Goal: Check status: Check status

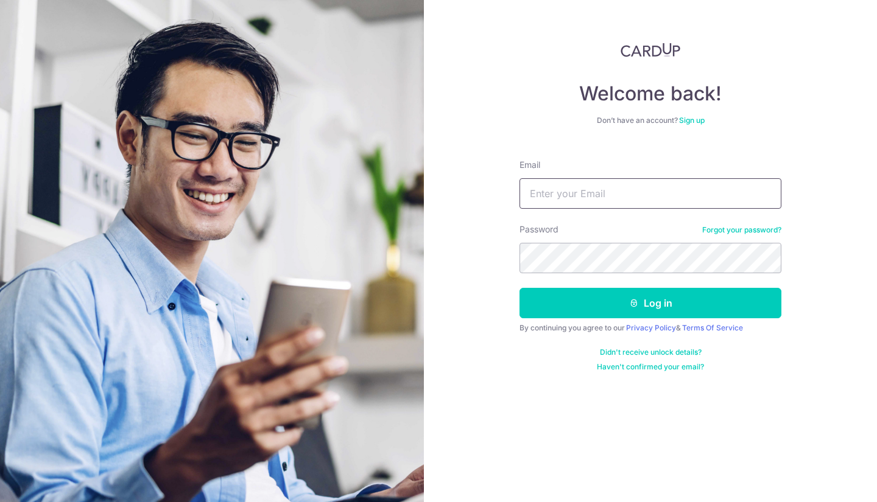
type input "[EMAIL_ADDRESS][DOMAIN_NAME]"
click at [648, 308] on button "Log in" at bounding box center [650, 303] width 262 height 30
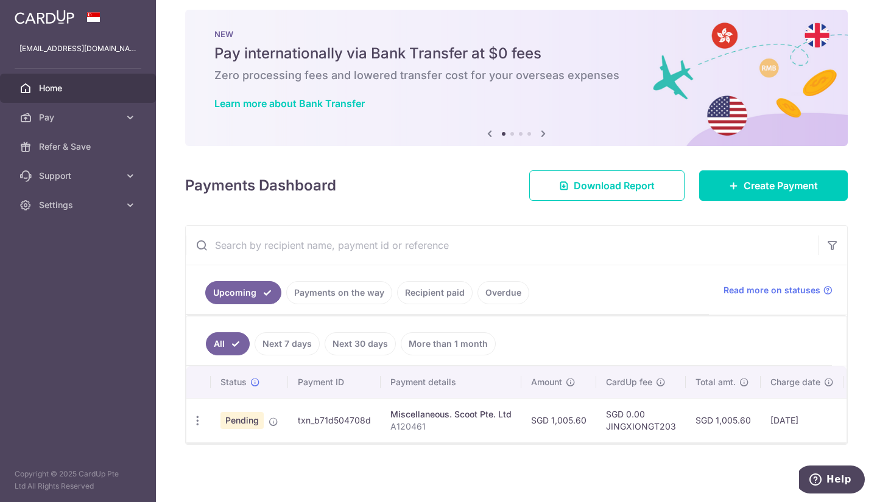
scroll to position [0, 155]
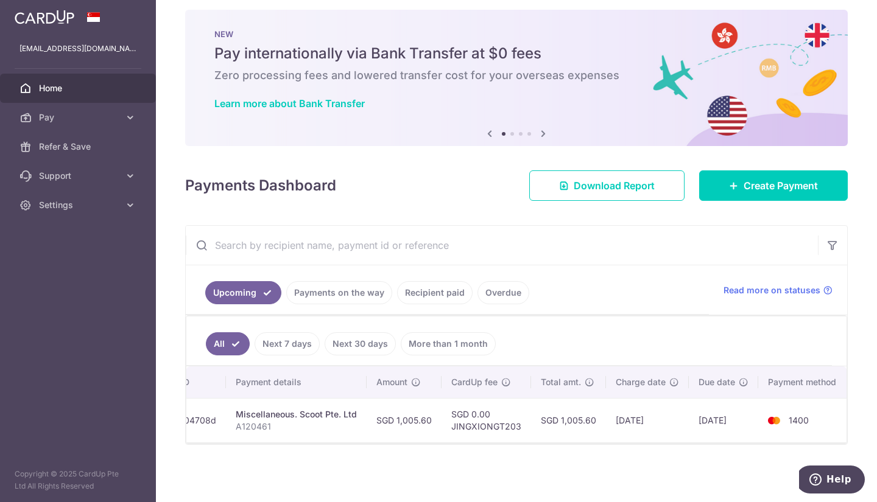
drag, startPoint x: 620, startPoint y: 439, endPoint x: 51, endPoint y: 1, distance: 718.1
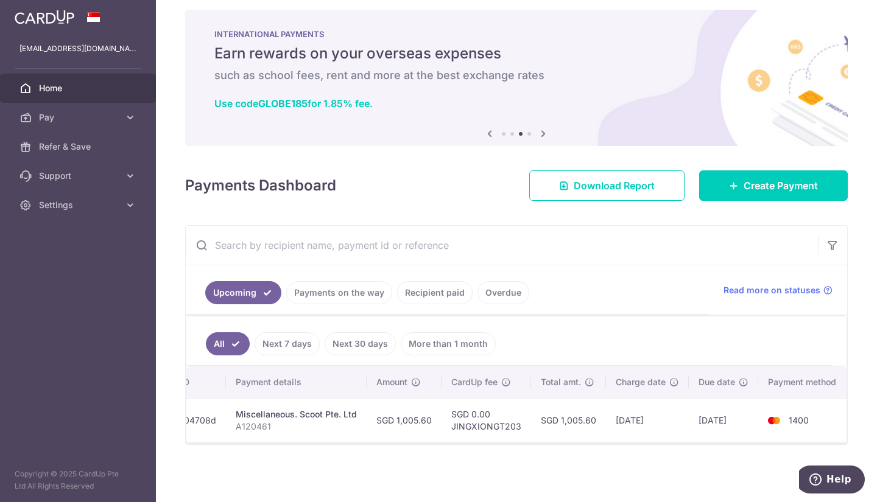
click at [578, 464] on div "× Pause Schedule Pause all future payments in this series Pause just this one p…" at bounding box center [516, 251] width 721 height 502
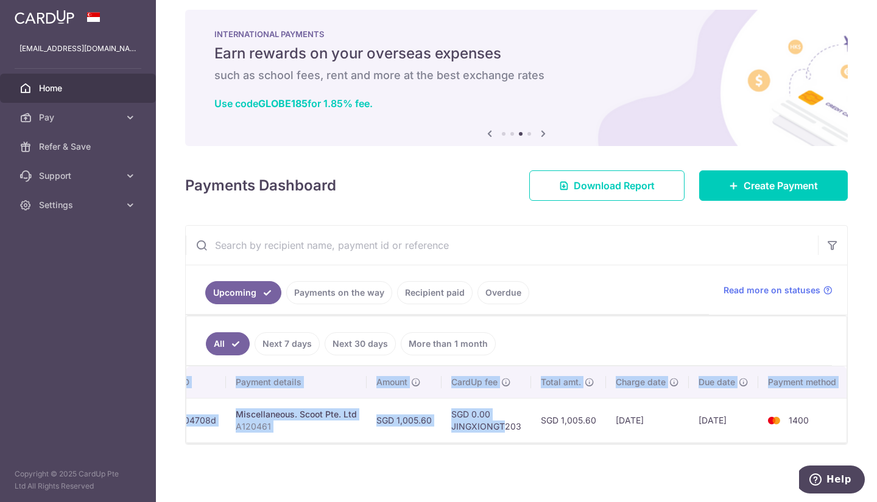
drag, startPoint x: 499, startPoint y: 432, endPoint x: 423, endPoint y: 441, distance: 77.2
click at [423, 441] on div "Status Payment ID Payment details Amount CardUp fee Total amt. Charge date Due …" at bounding box center [516, 404] width 660 height 76
click at [465, 436] on td "SGD 0.00 JINGXIONGT203" at bounding box center [485, 420] width 89 height 44
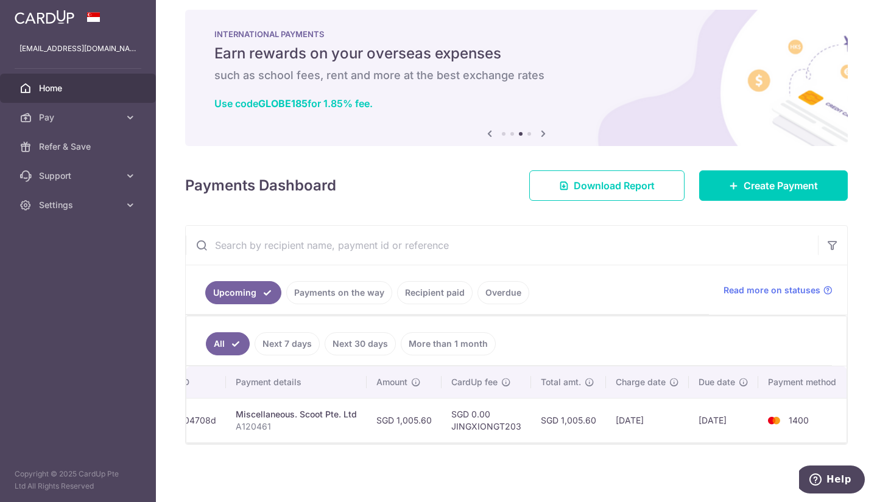
click at [480, 445] on div "× Pause Schedule Pause all future payments in this series Pause just this one p…" at bounding box center [516, 251] width 721 height 502
drag, startPoint x: 486, startPoint y: 415, endPoint x: 521, endPoint y: 424, distance: 36.3
click at [521, 424] on td "SGD 0.00 JINGXIONGT203" at bounding box center [485, 420] width 89 height 44
drag, startPoint x: 694, startPoint y: 440, endPoint x: 691, endPoint y: 455, distance: 16.1
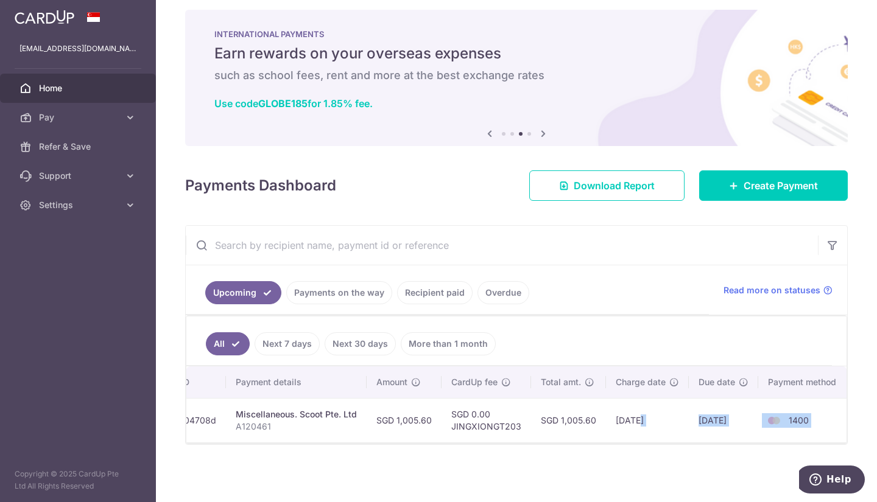
click at [691, 455] on div "× Pause Schedule Pause all future payments in this series Pause just this one p…" at bounding box center [516, 251] width 721 height 502
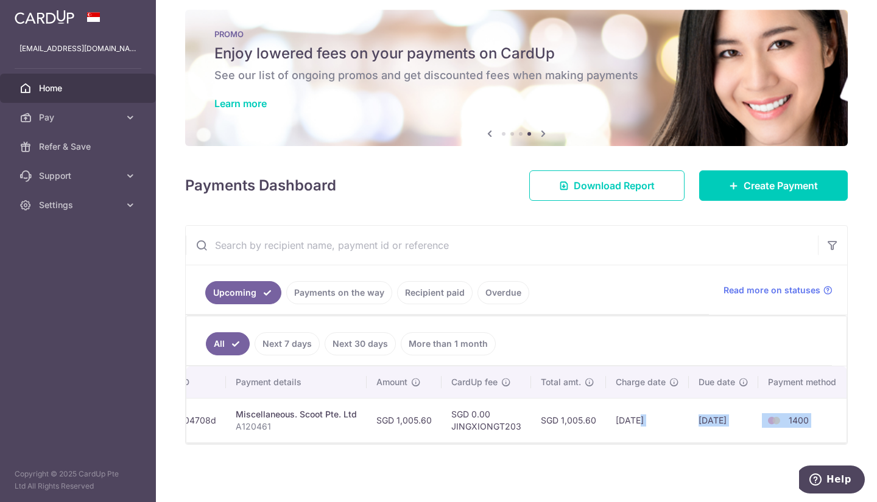
click at [696, 417] on td "14/10/2025" at bounding box center [723, 420] width 69 height 44
drag, startPoint x: 700, startPoint y: 415, endPoint x: 712, endPoint y: 420, distance: 12.8
click at [712, 419] on td "14/10/2025" at bounding box center [723, 420] width 69 height 44
click at [712, 420] on td "14/10/2025" at bounding box center [723, 420] width 69 height 44
drag, startPoint x: 813, startPoint y: 416, endPoint x: 708, endPoint y: 435, distance: 107.1
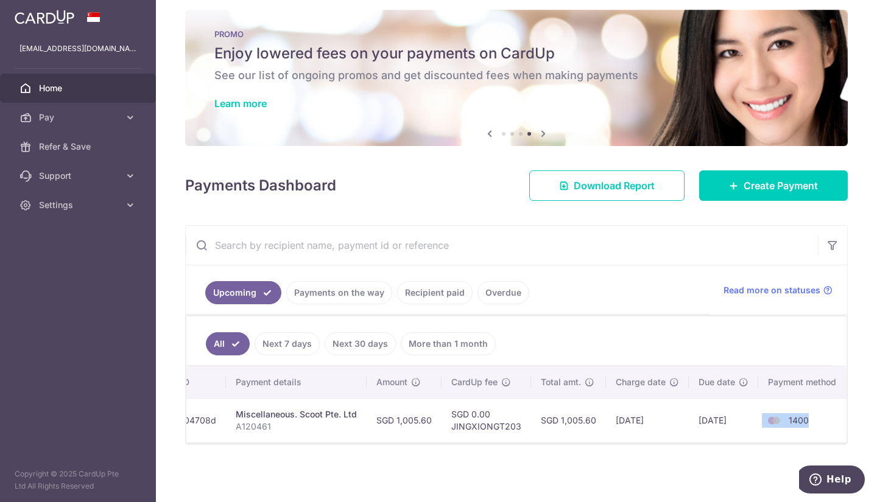
click at [750, 422] on tr "Update payment Cancel payment Pending txn_b71d504708d Miscellaneous. Scoot Pte.…" at bounding box center [441, 420] width 819 height 44
click at [706, 446] on div "× Pause Schedule Pause all future payments in this series Pause just this one p…" at bounding box center [516, 251] width 721 height 502
drag, startPoint x: 688, startPoint y: 407, endPoint x: 735, endPoint y: 429, distance: 52.6
click at [735, 426] on td "14/10/2025" at bounding box center [723, 420] width 69 height 44
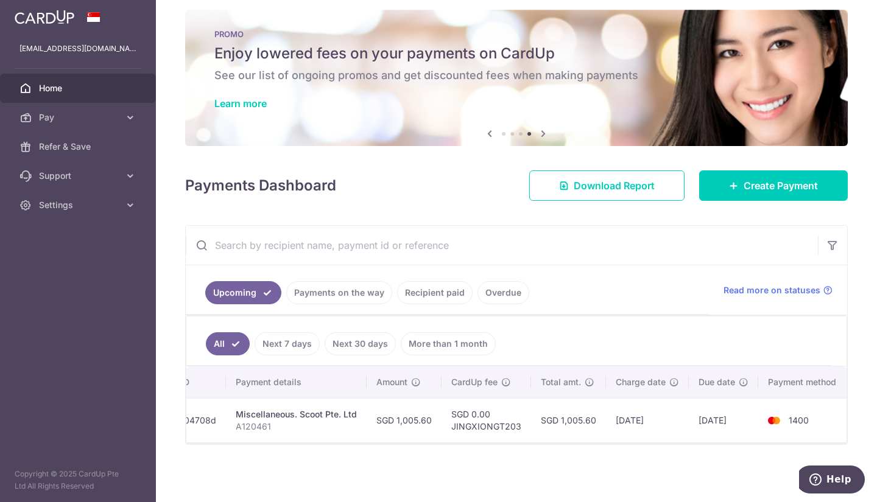
click at [286, 342] on link "Next 7 days" at bounding box center [286, 343] width 65 height 23
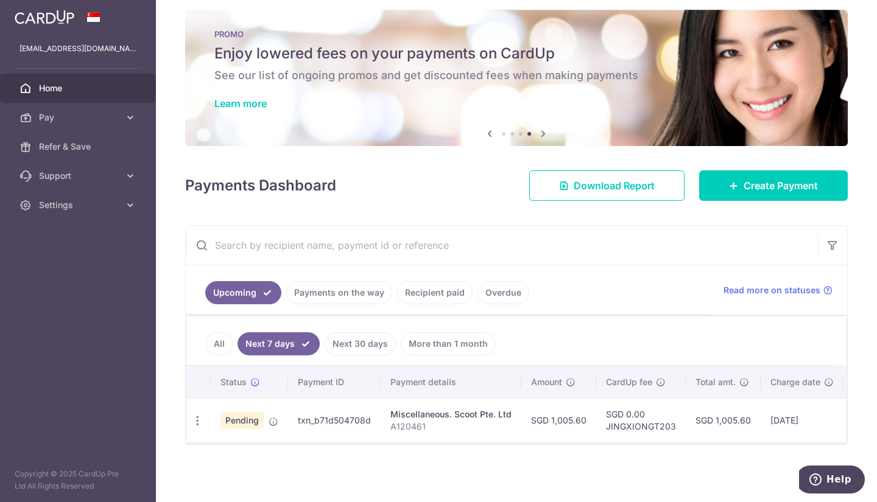
click at [240, 286] on link "Upcoming" at bounding box center [243, 292] width 76 height 23
click at [219, 334] on link "All" at bounding box center [219, 343] width 27 height 23
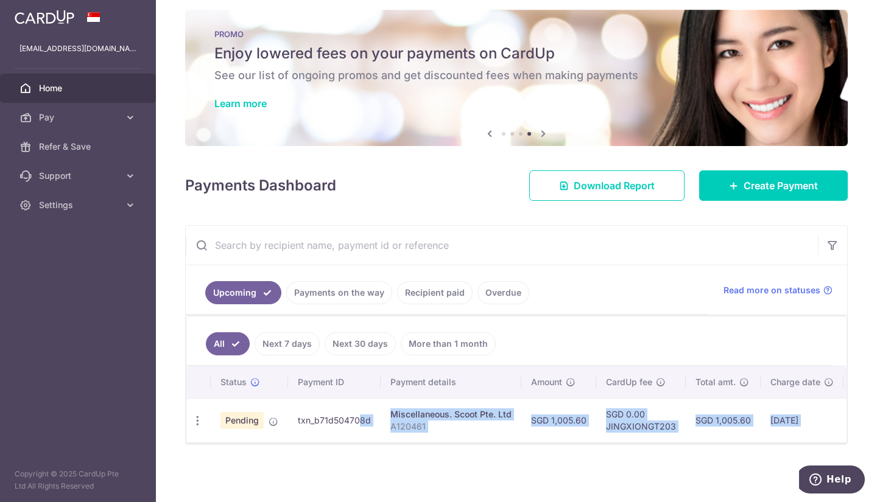
drag, startPoint x: 437, startPoint y: 443, endPoint x: 323, endPoint y: 423, distance: 116.2
click at [323, 423] on div "Status Payment ID Payment details Amount CardUp fee Total amt. Charge date Due …" at bounding box center [516, 404] width 660 height 77
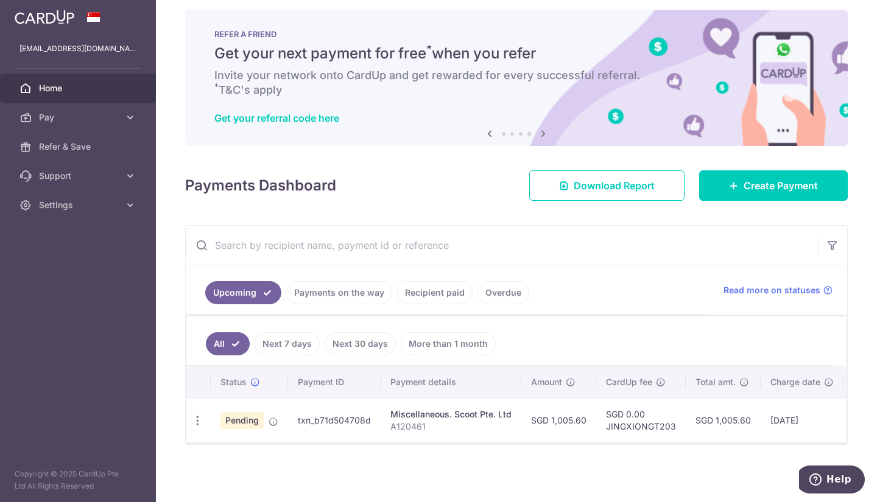
click at [304, 436] on td "txn_b71d504708d" at bounding box center [334, 420] width 93 height 44
